Goal: Information Seeking & Learning: Learn about a topic

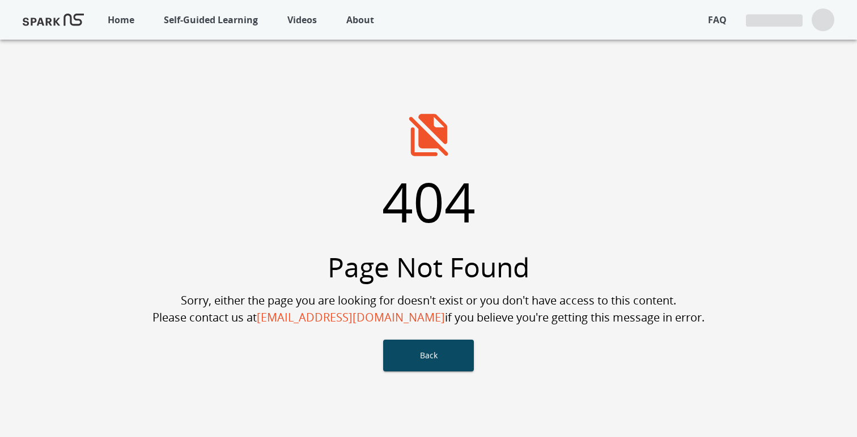
click at [219, 17] on p "Self-Guided Learning" at bounding box center [211, 20] width 94 height 14
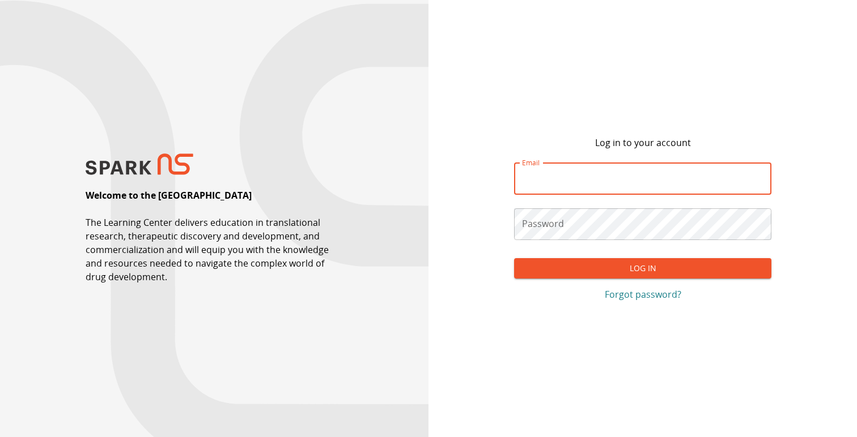
click at [547, 185] on input "Email" at bounding box center [642, 179] width 257 height 32
type input "*"
type input "**********"
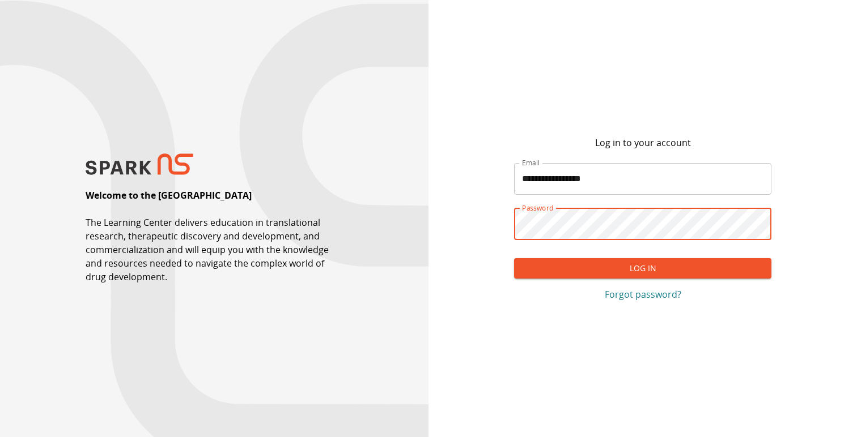
click at [514, 258] on button "Log In" at bounding box center [642, 268] width 257 height 21
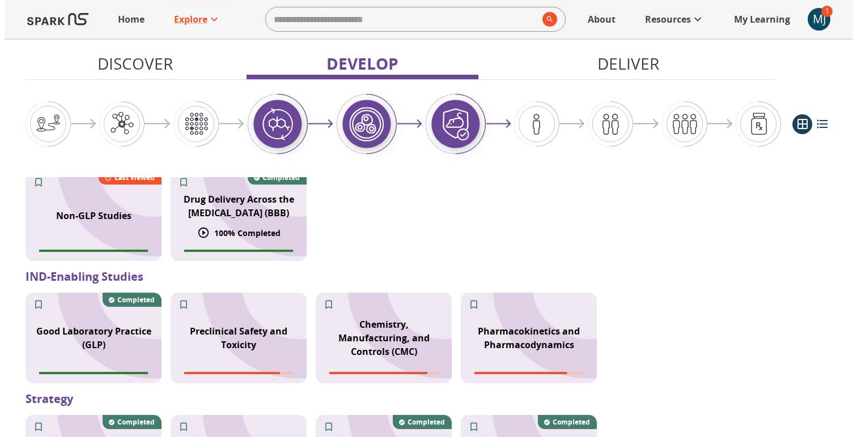
scroll to position [1014, 0]
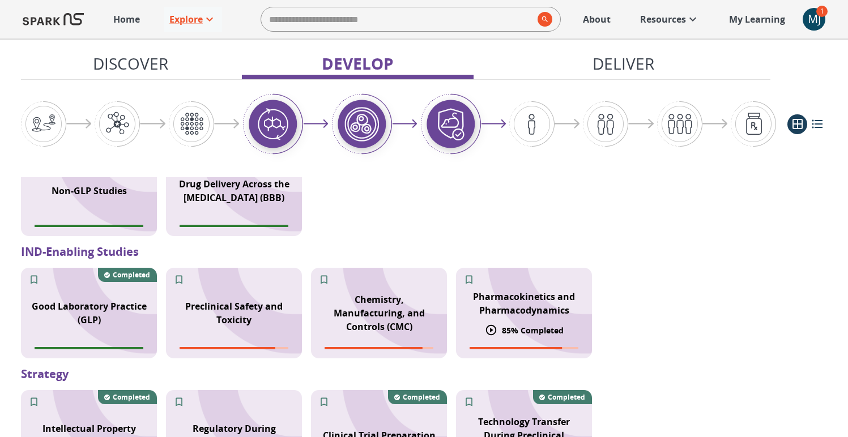
click at [504, 308] on p "Pharmacokinetics and Pharmacodynamics" at bounding box center [524, 303] width 122 height 27
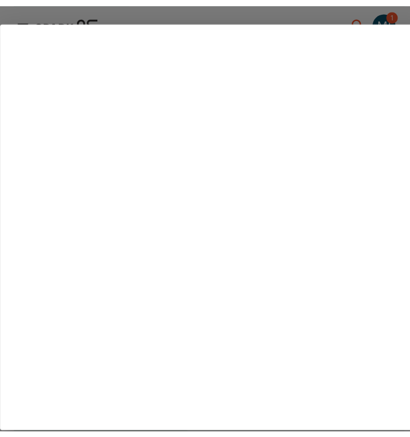
scroll to position [1067, 0]
